Goal: Transaction & Acquisition: Purchase product/service

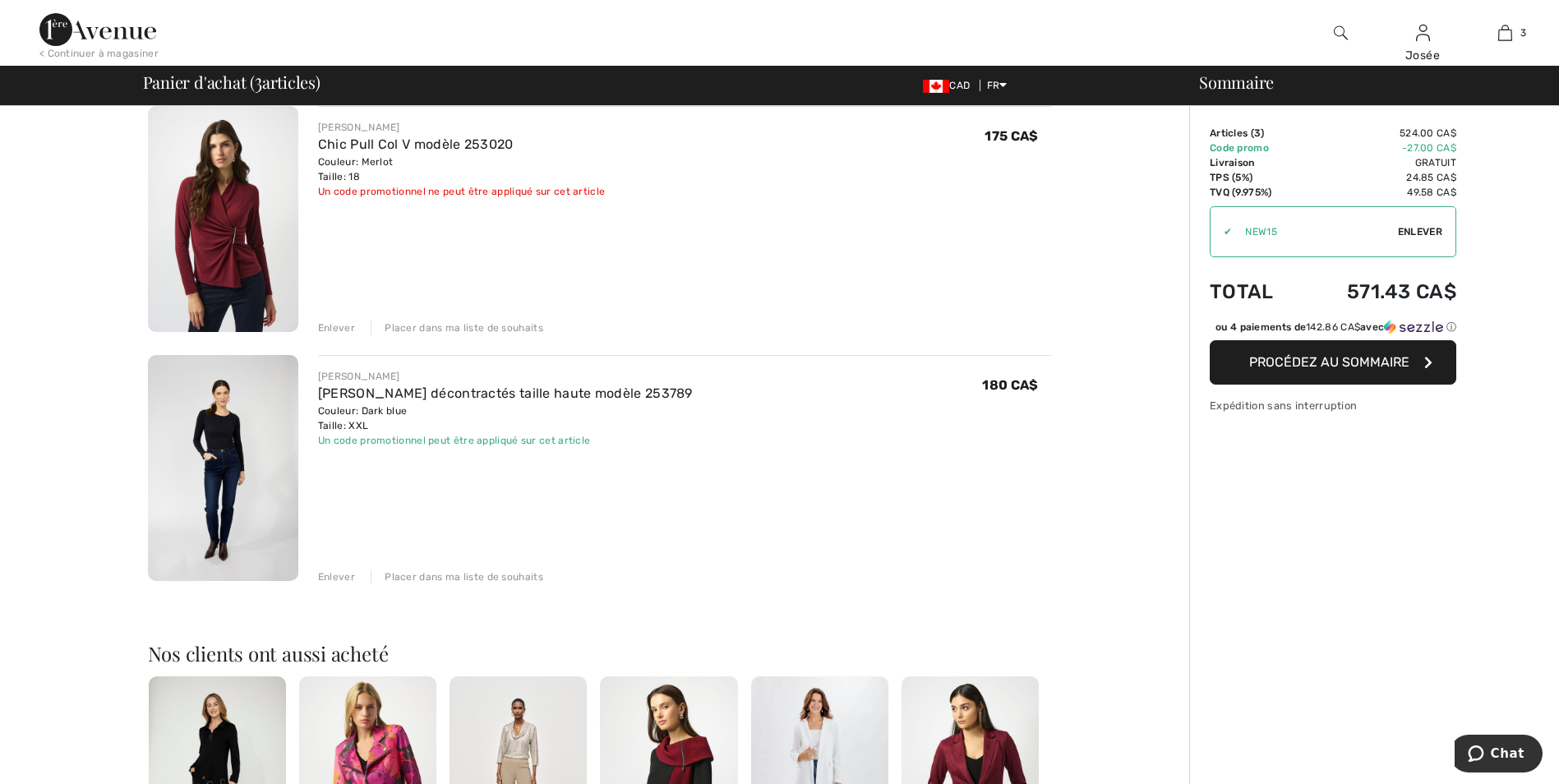
scroll to position [411, 0]
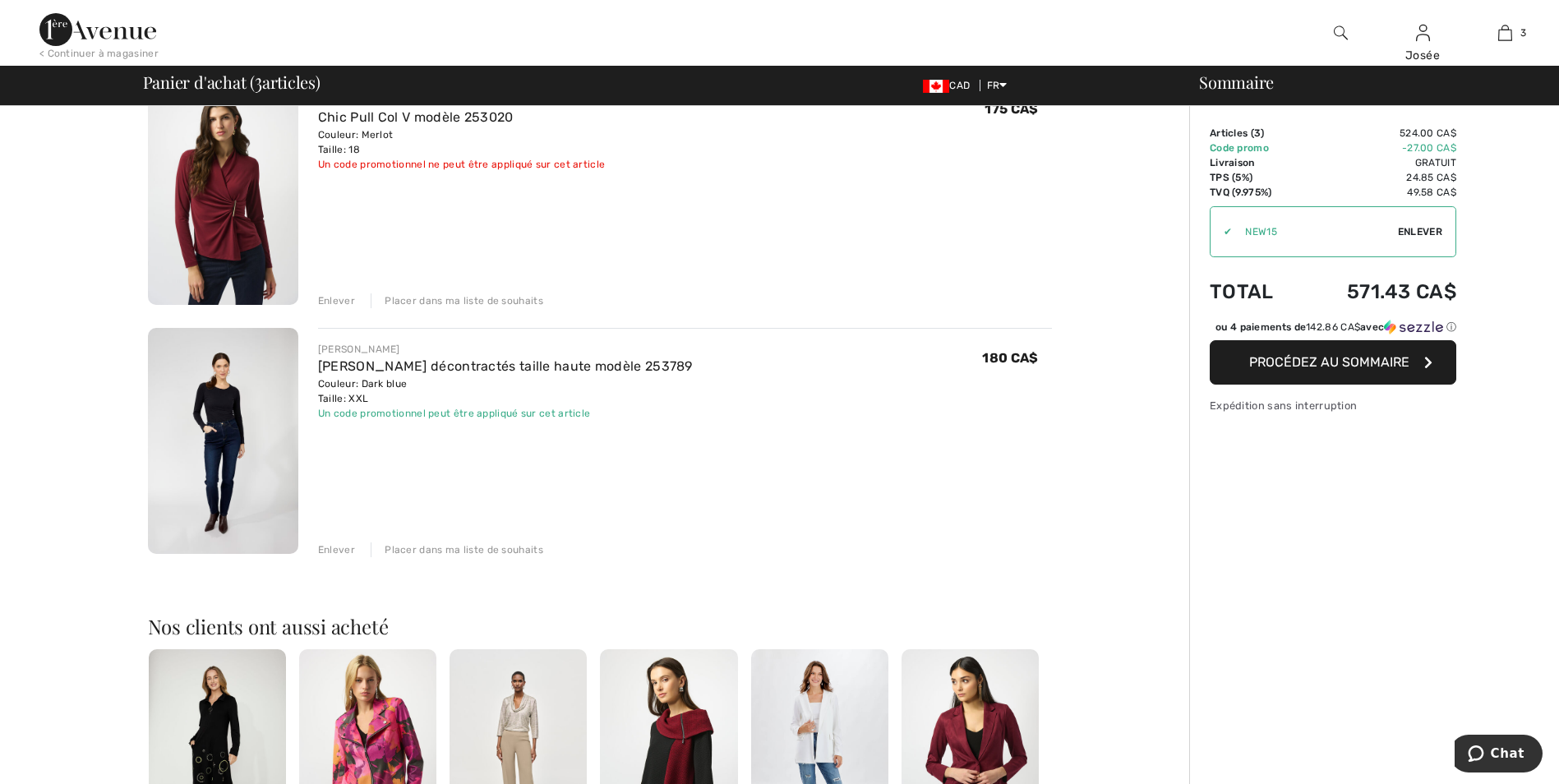
click at [463, 547] on div "Placer dans ma liste de souhaits" at bounding box center [457, 550] width 172 height 15
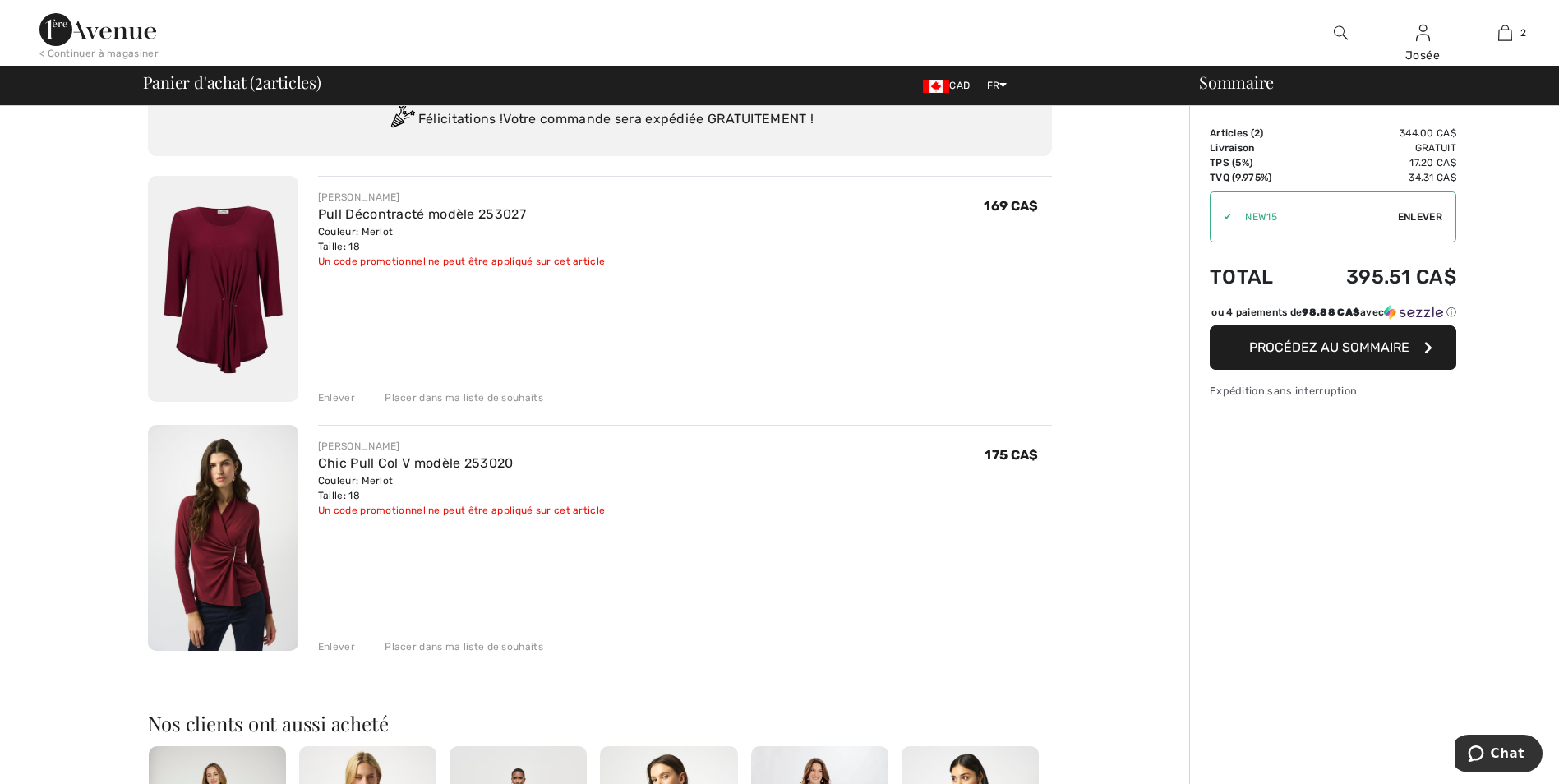
scroll to position [0, 0]
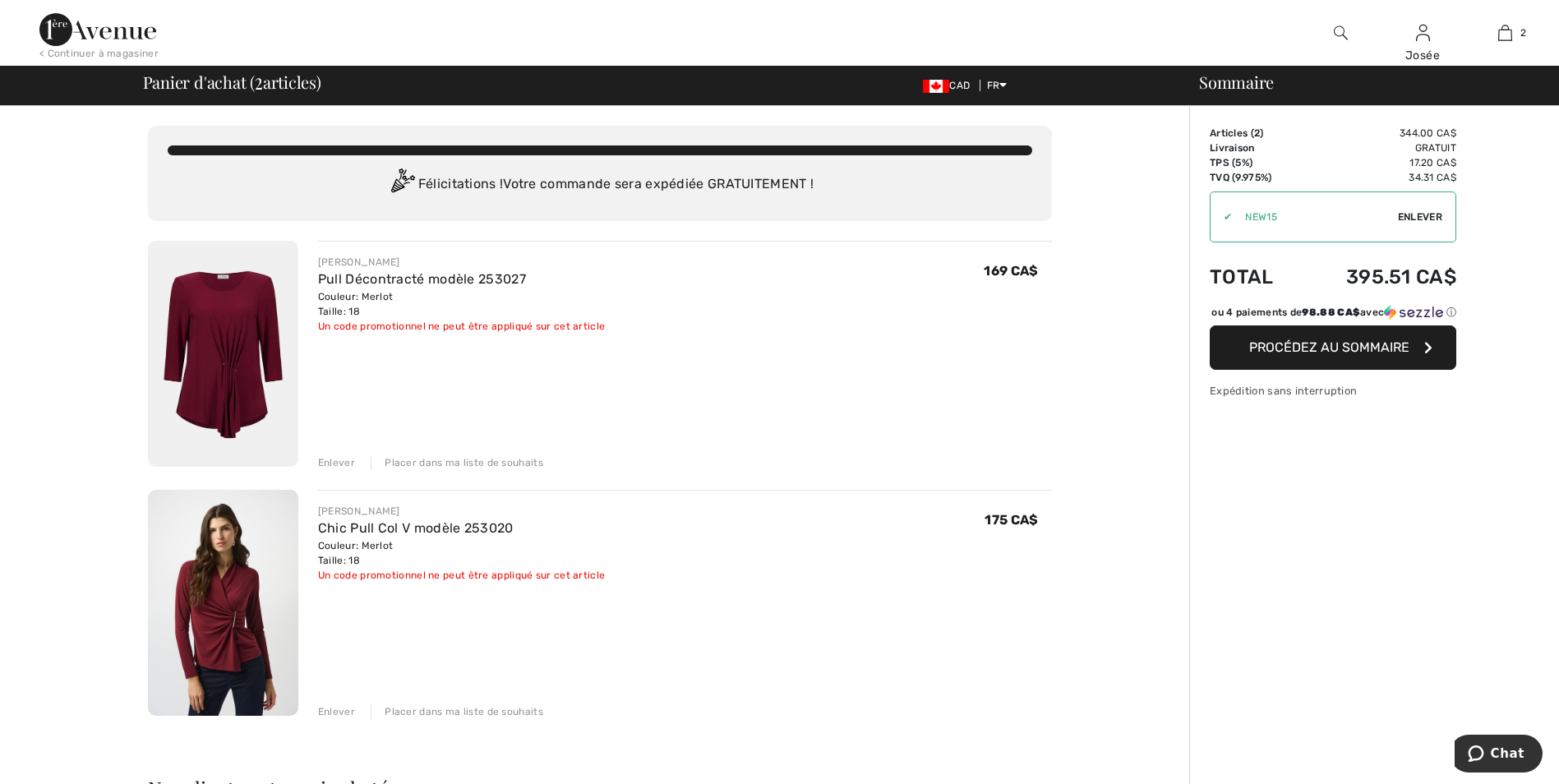
click at [488, 462] on div "Placer dans ma liste de souhaits" at bounding box center [457, 463] width 172 height 15
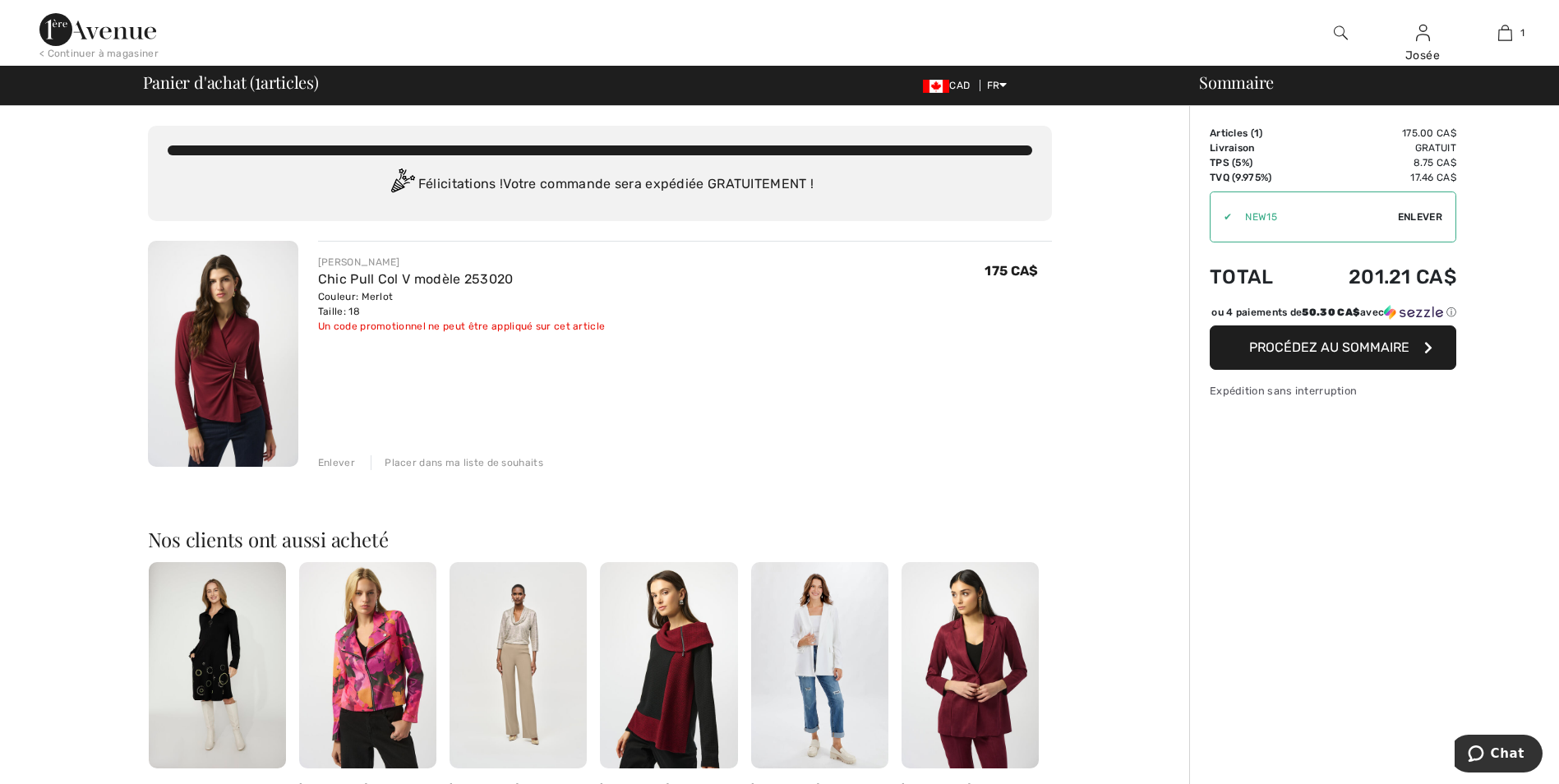
click at [220, 358] on img at bounding box center [223, 354] width 151 height 226
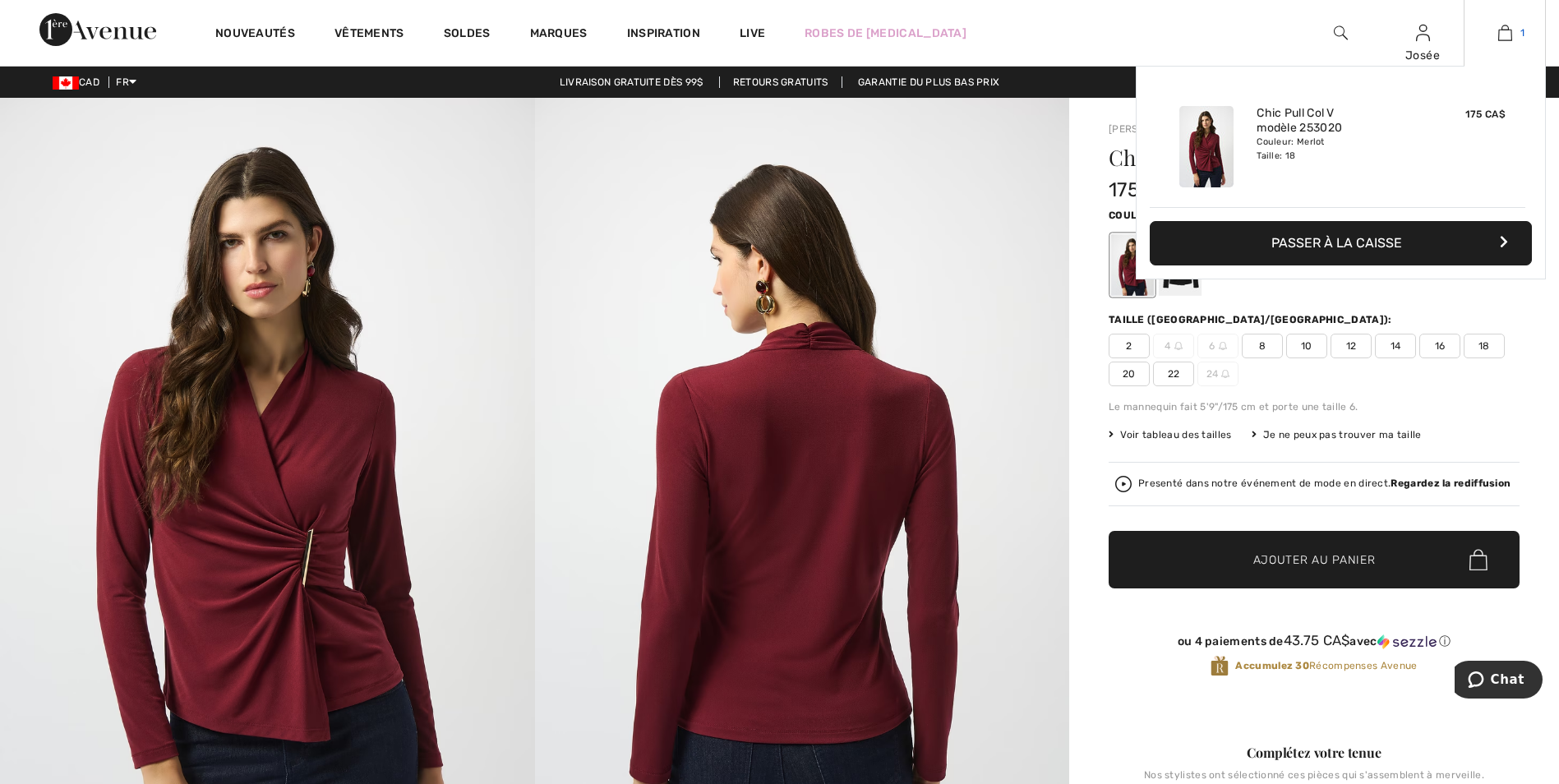
click at [1510, 28] on img at bounding box center [1505, 32] width 14 height 20
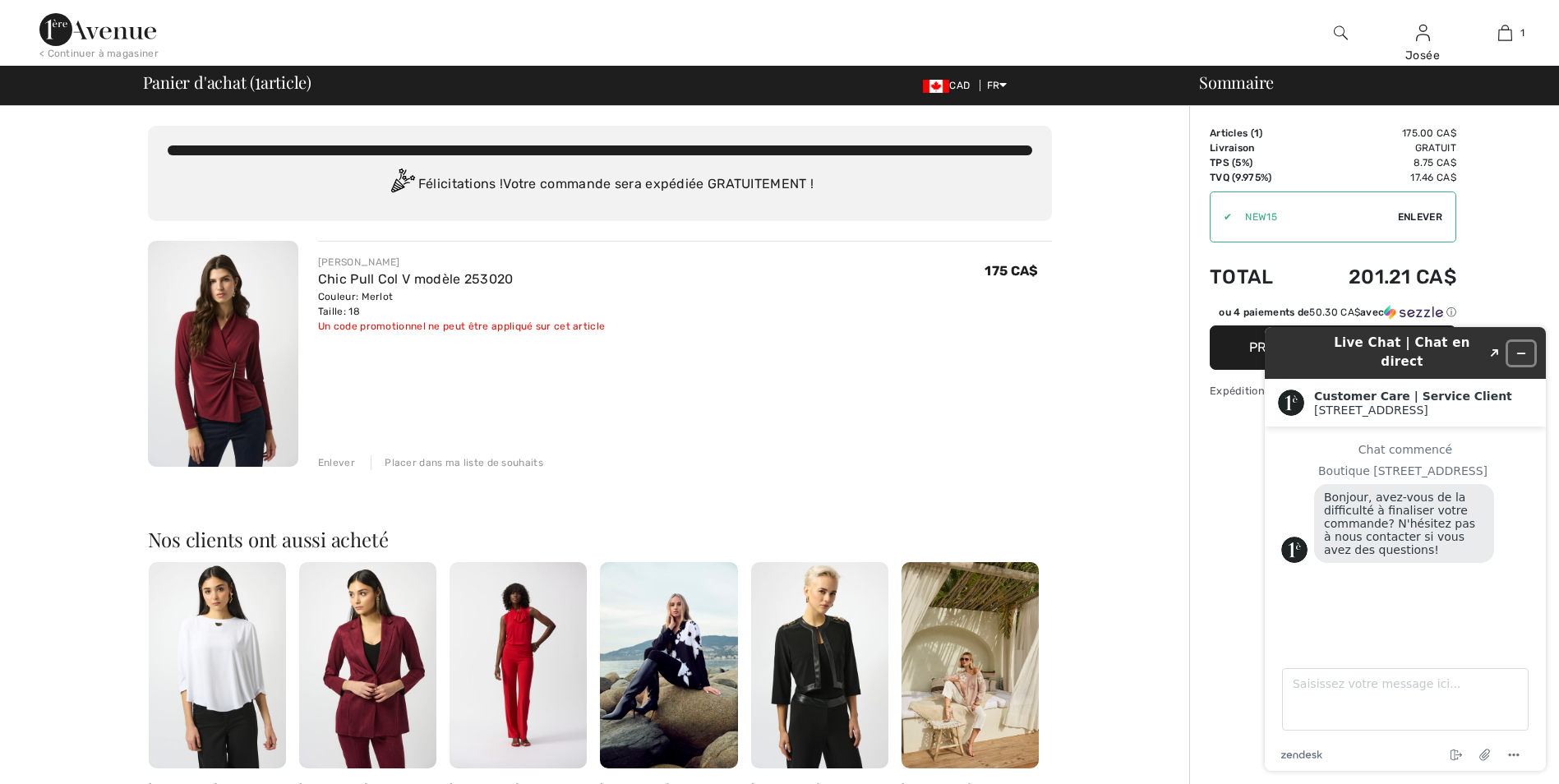
click at [1525, 342] on button "Réduire le widget" at bounding box center [1521, 353] width 26 height 23
